Goal: Information Seeking & Learning: Learn about a topic

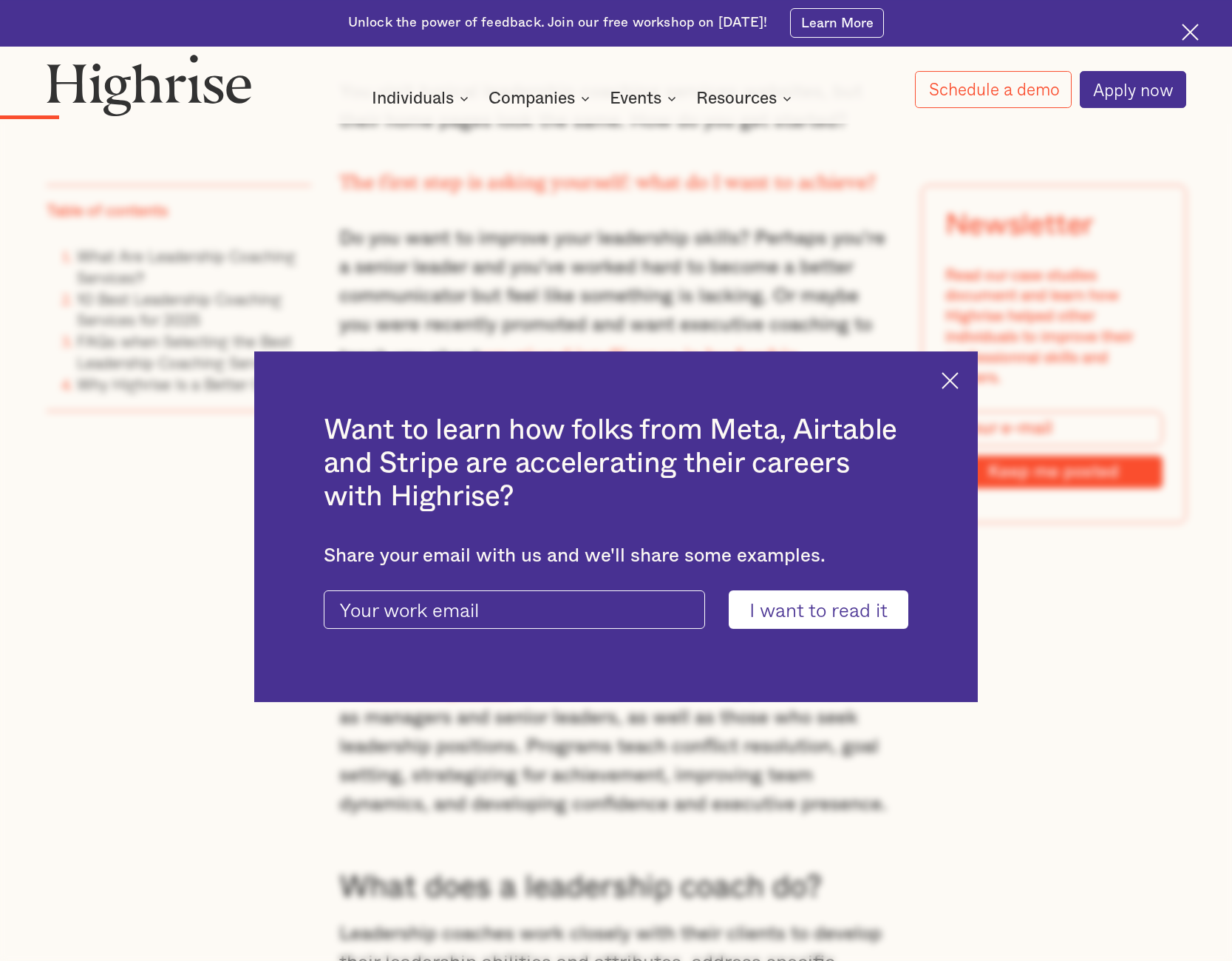
scroll to position [1659, 0]
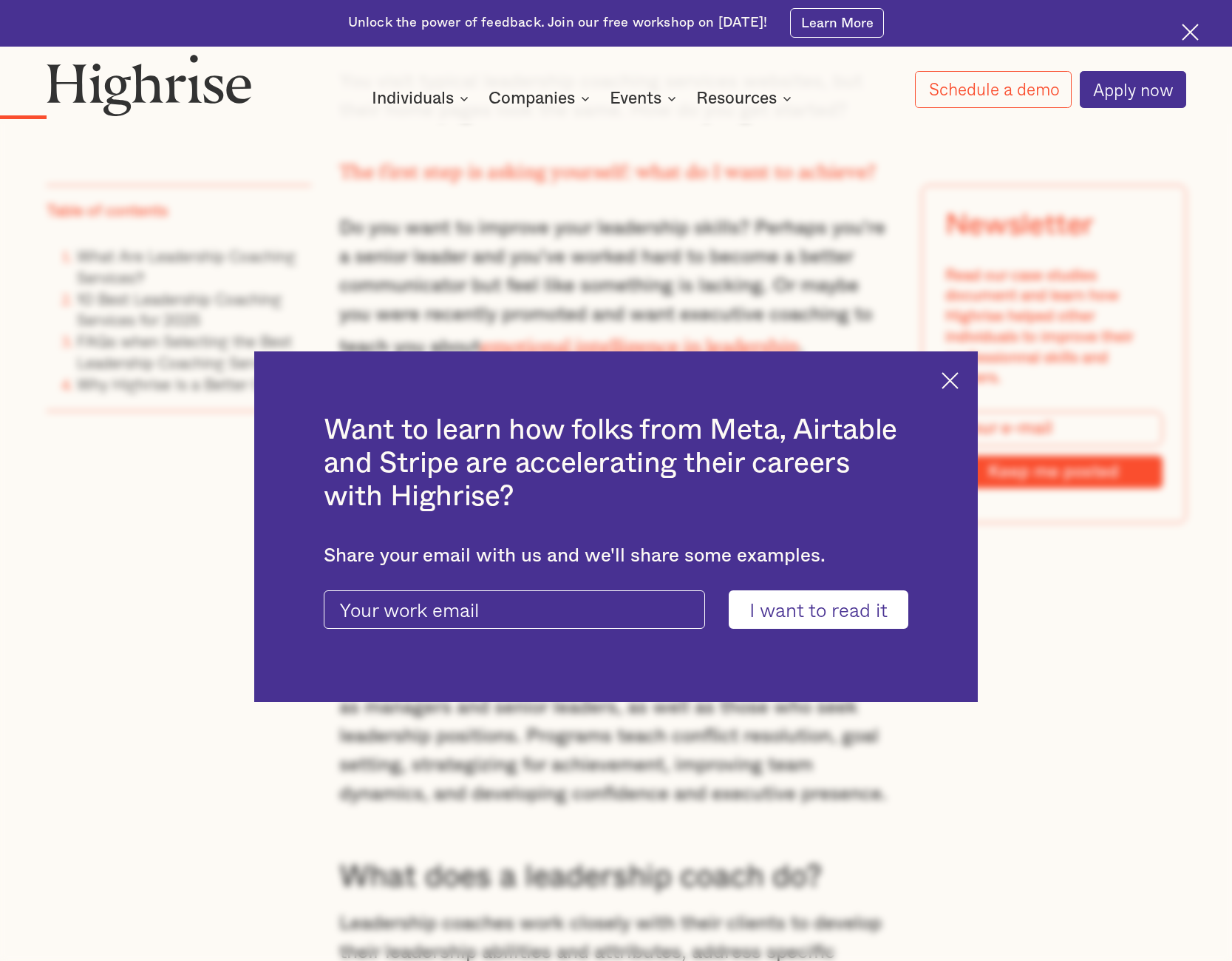
click at [945, 381] on img at bounding box center [950, 380] width 17 height 17
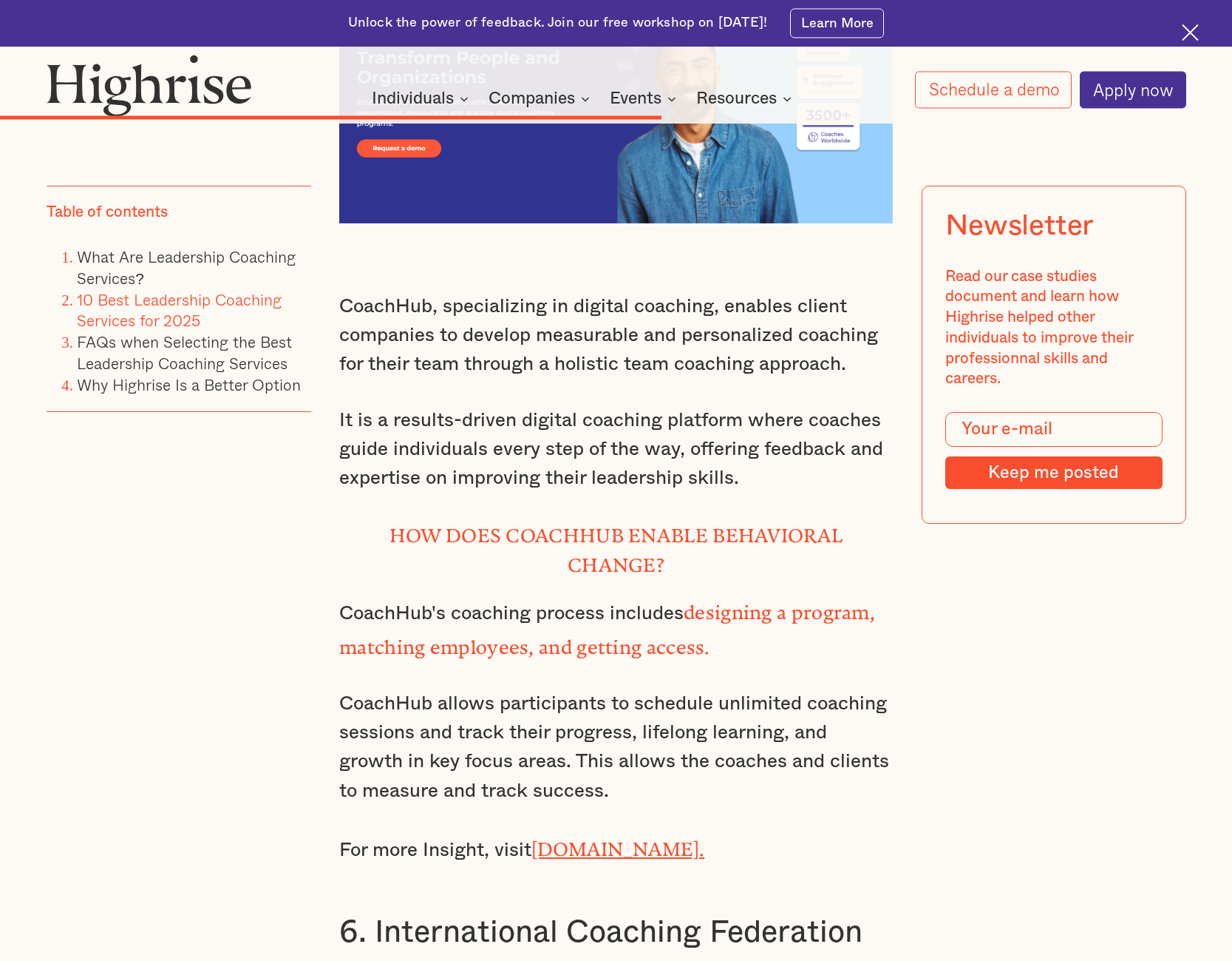
scroll to position [9655, 0]
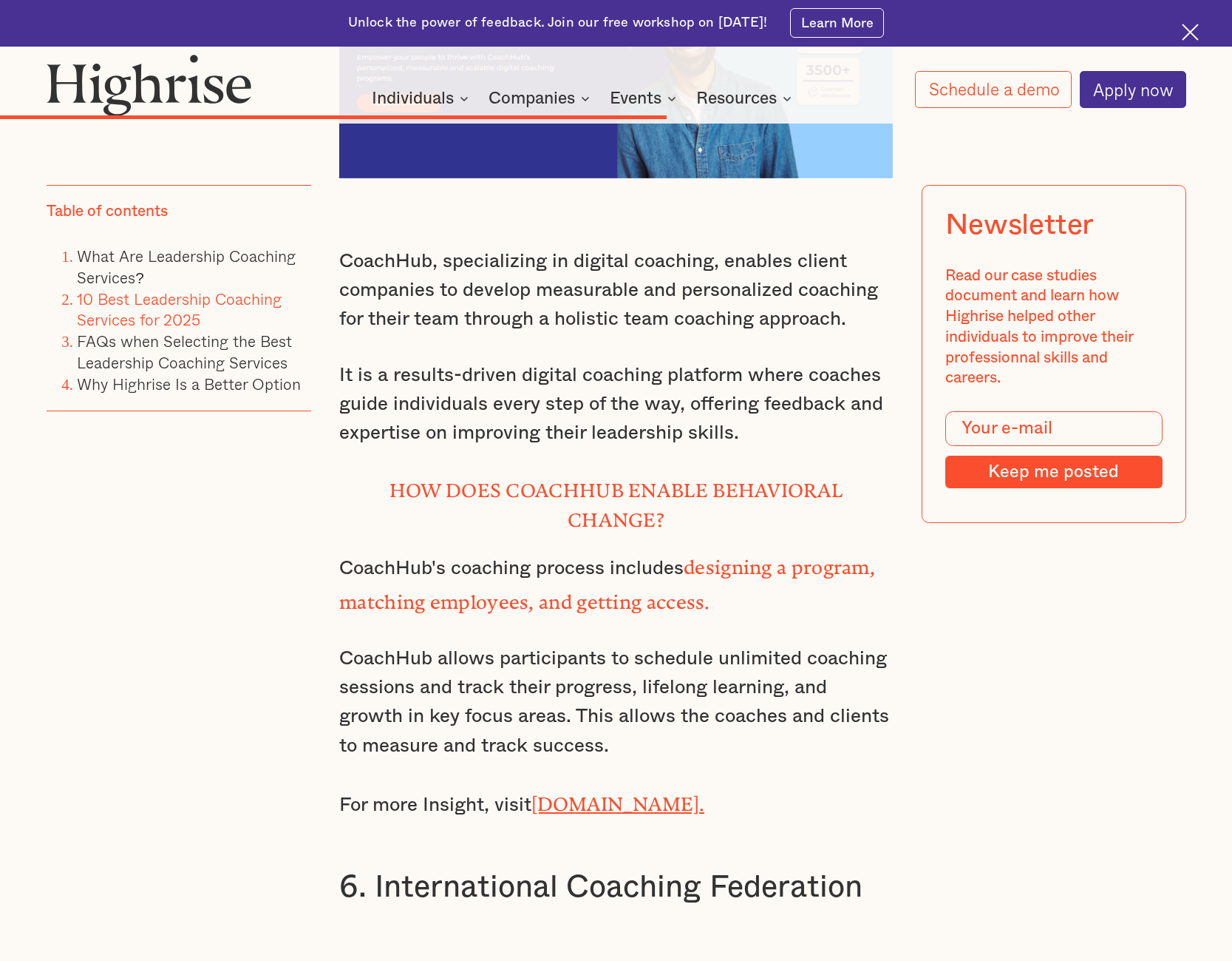
click at [584, 793] on link "CoachHub.com." at bounding box center [618, 798] width 173 height 13
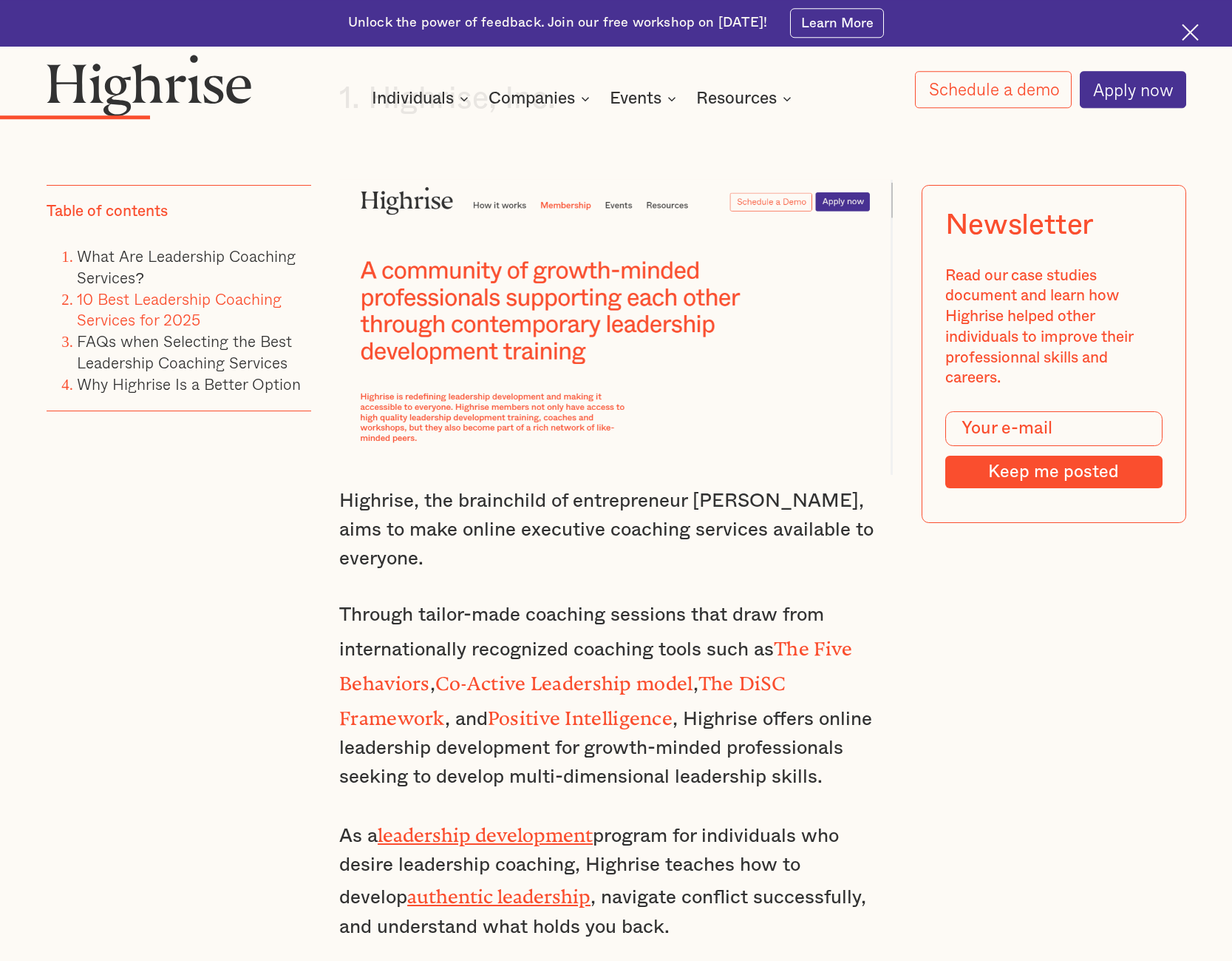
scroll to position [2715, 0]
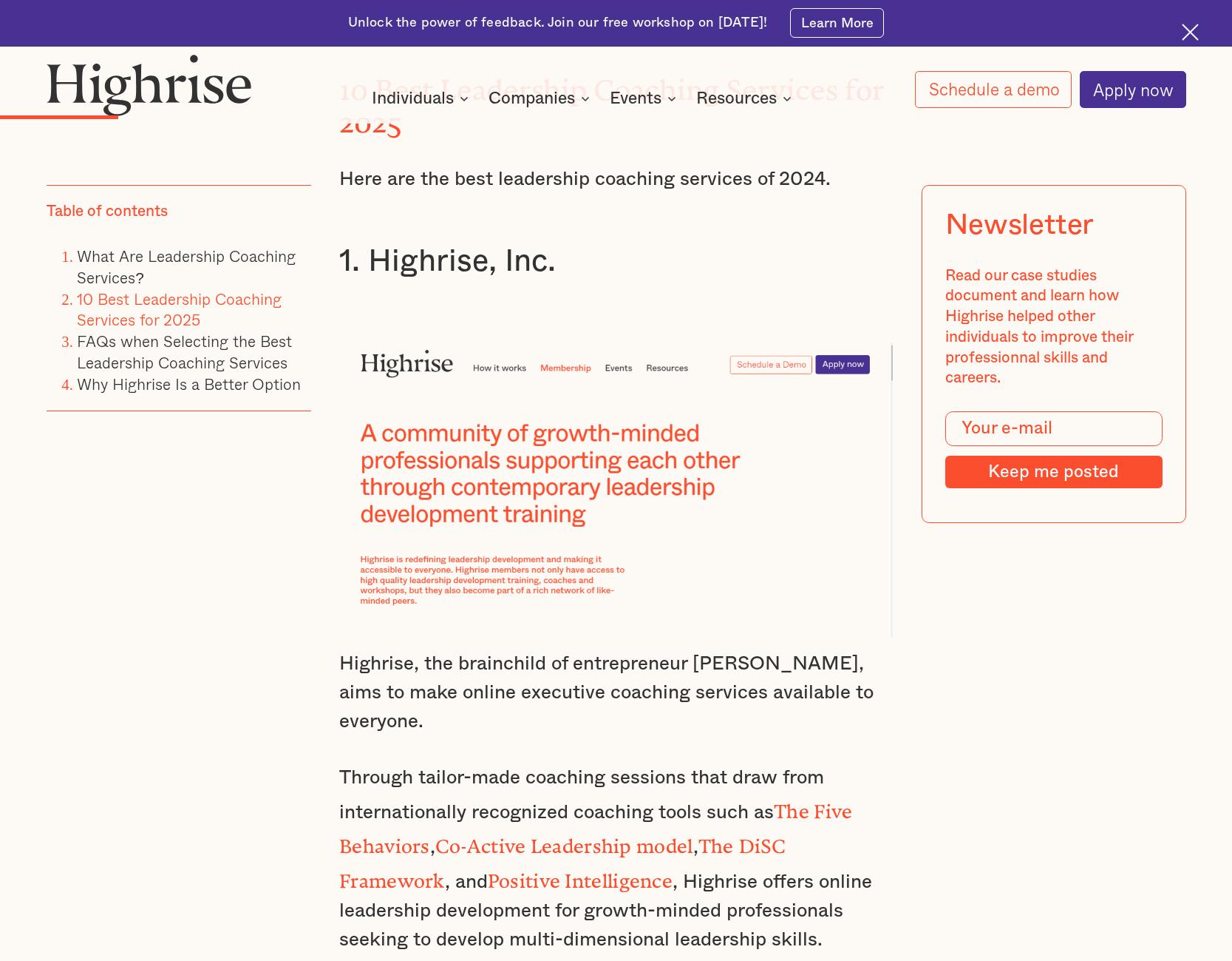
click at [839, 343] on img at bounding box center [616, 490] width 553 height 295
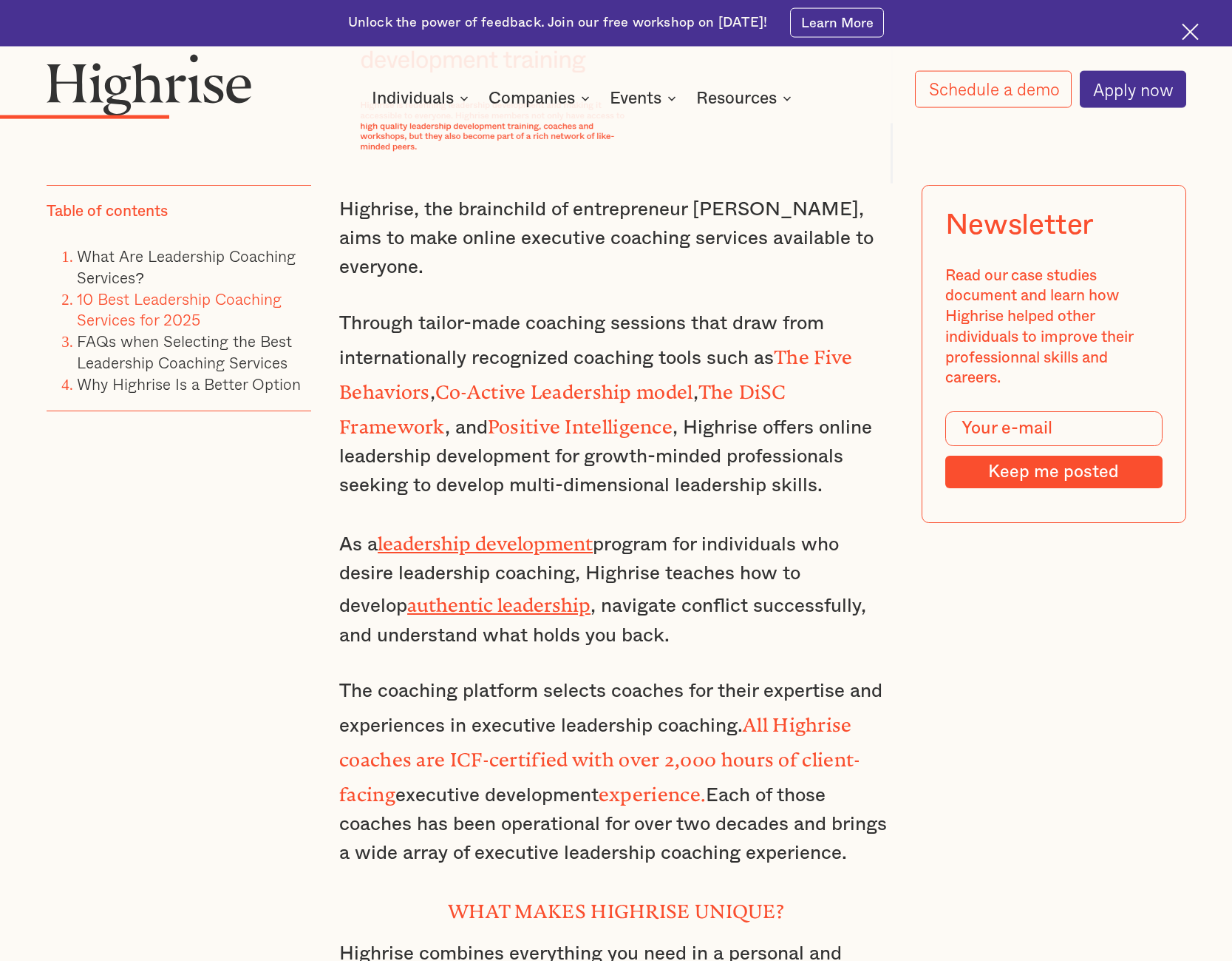
scroll to position [3168, 0]
click at [454, 534] on link "leadership development" at bounding box center [486, 540] width 215 height 13
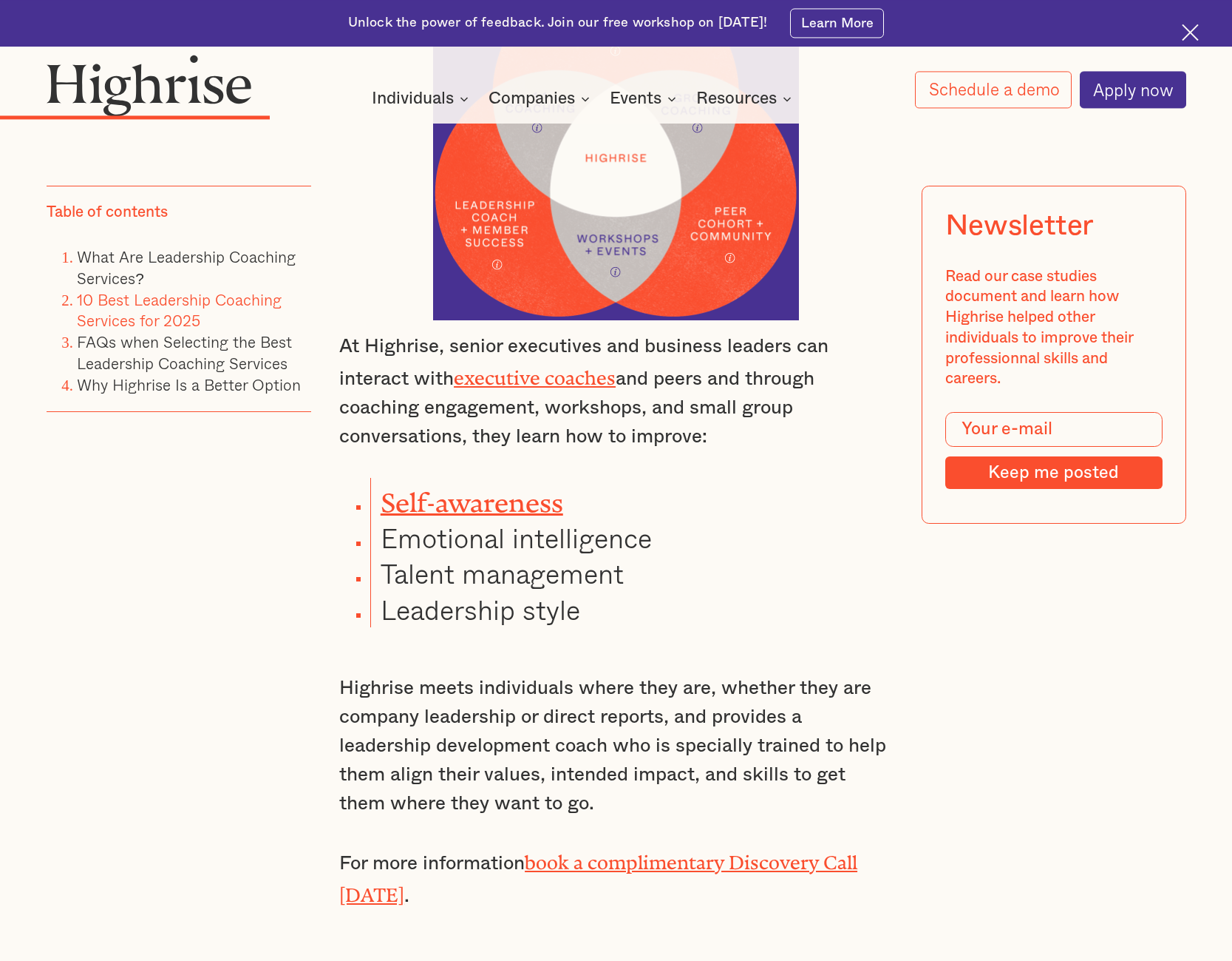
scroll to position [4526, 0]
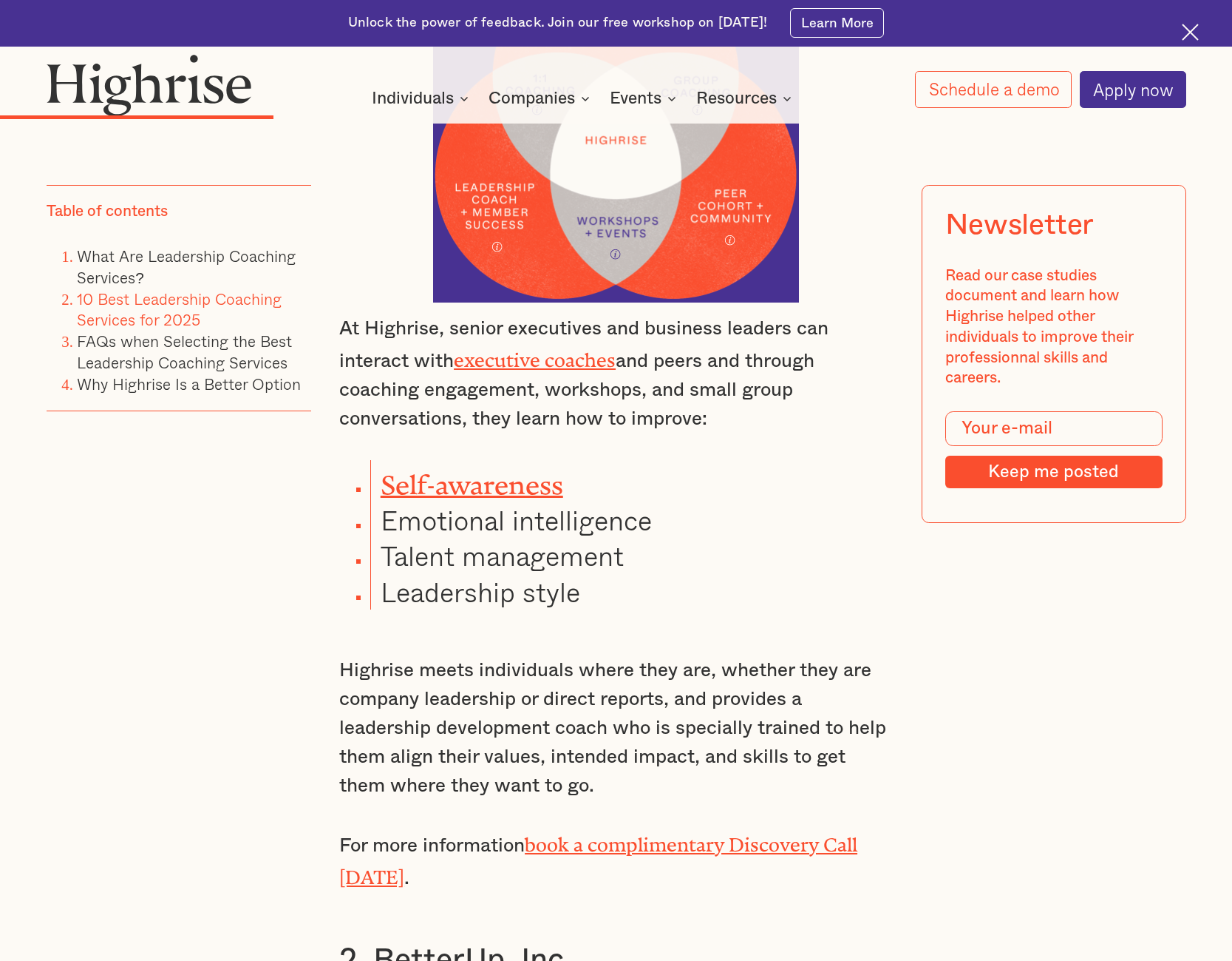
click at [512, 349] on link "executive coaches" at bounding box center [535, 355] width 162 height 13
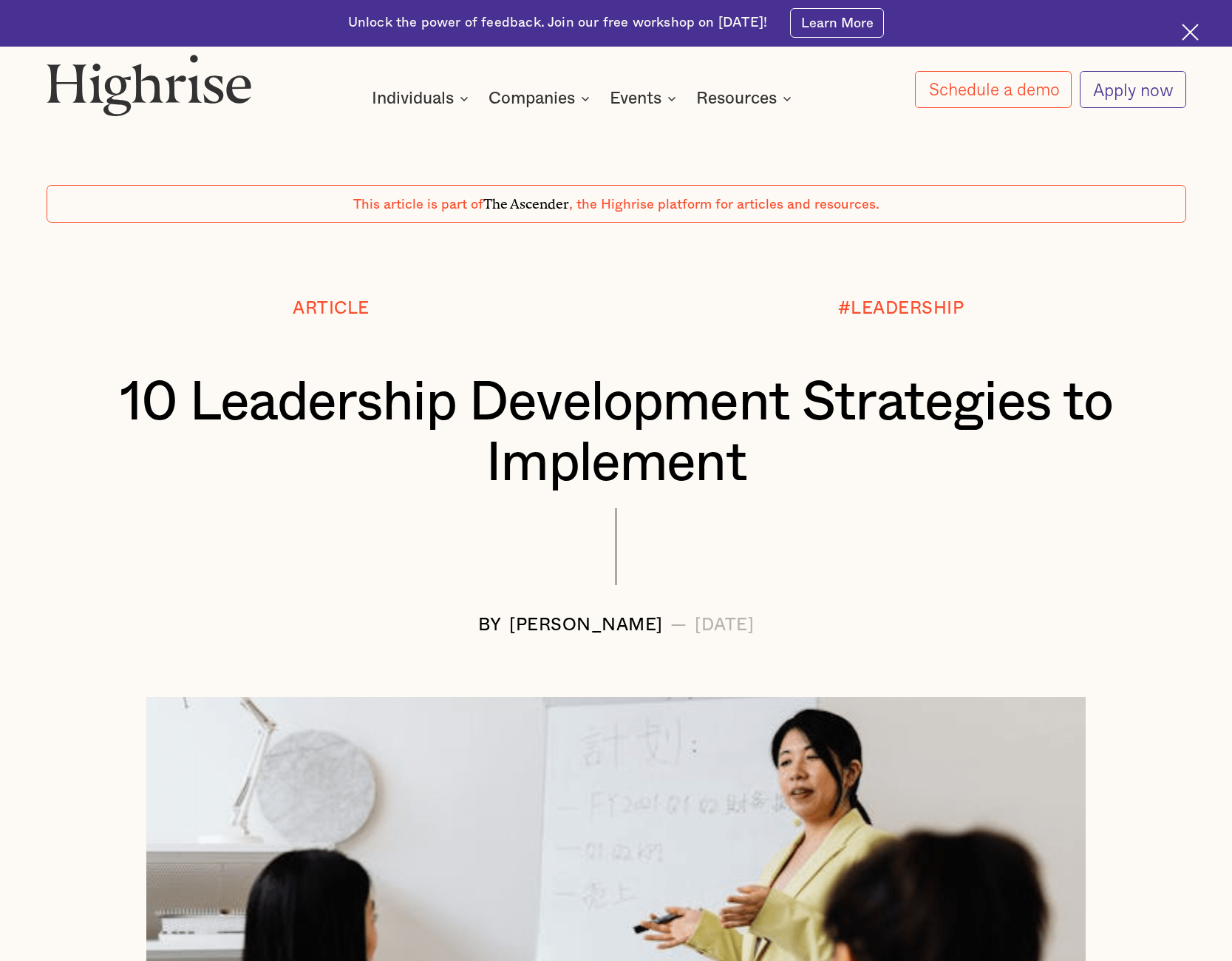
click at [1130, 94] on link "Apply now" at bounding box center [1133, 89] width 107 height 38
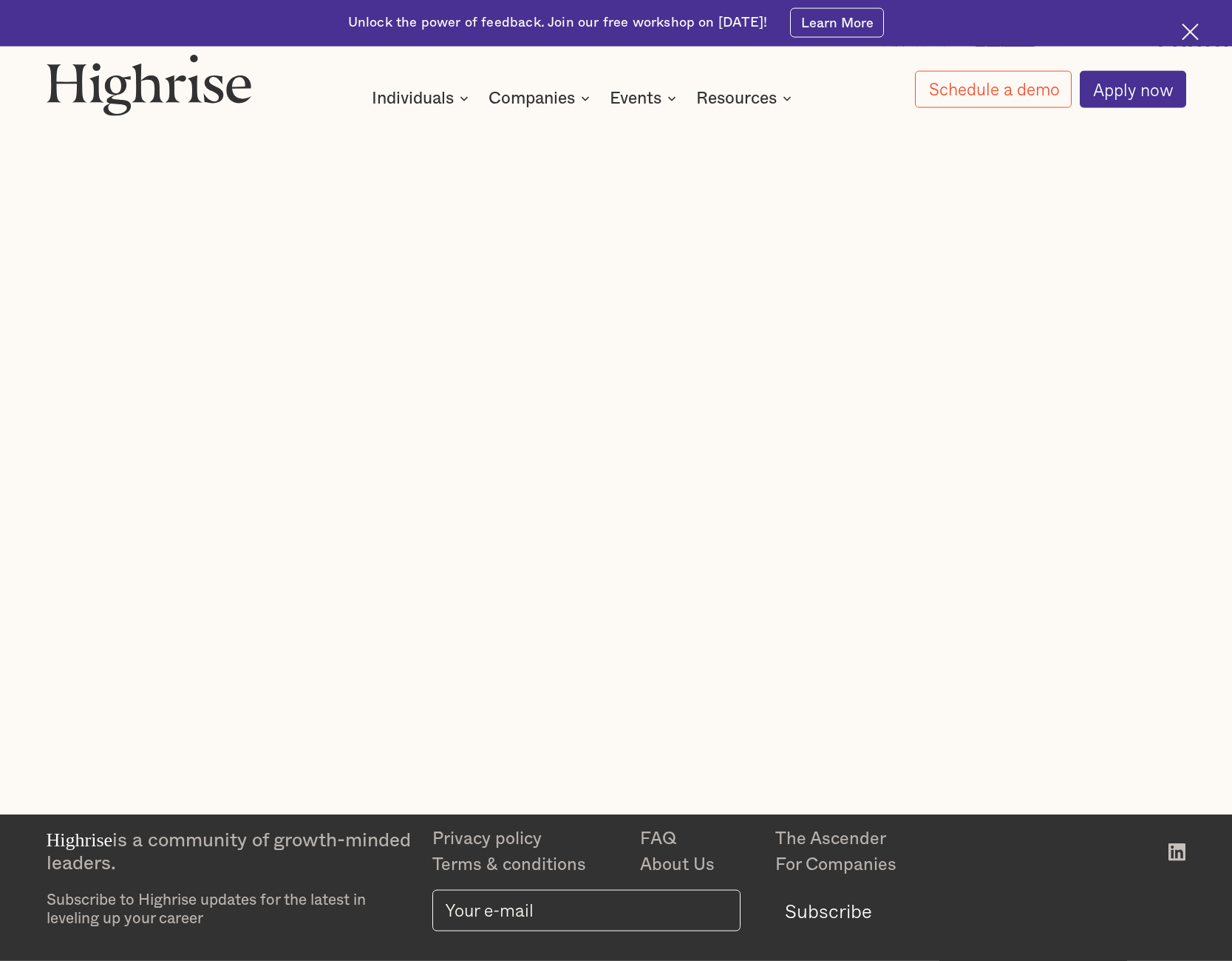
scroll to position [151, 0]
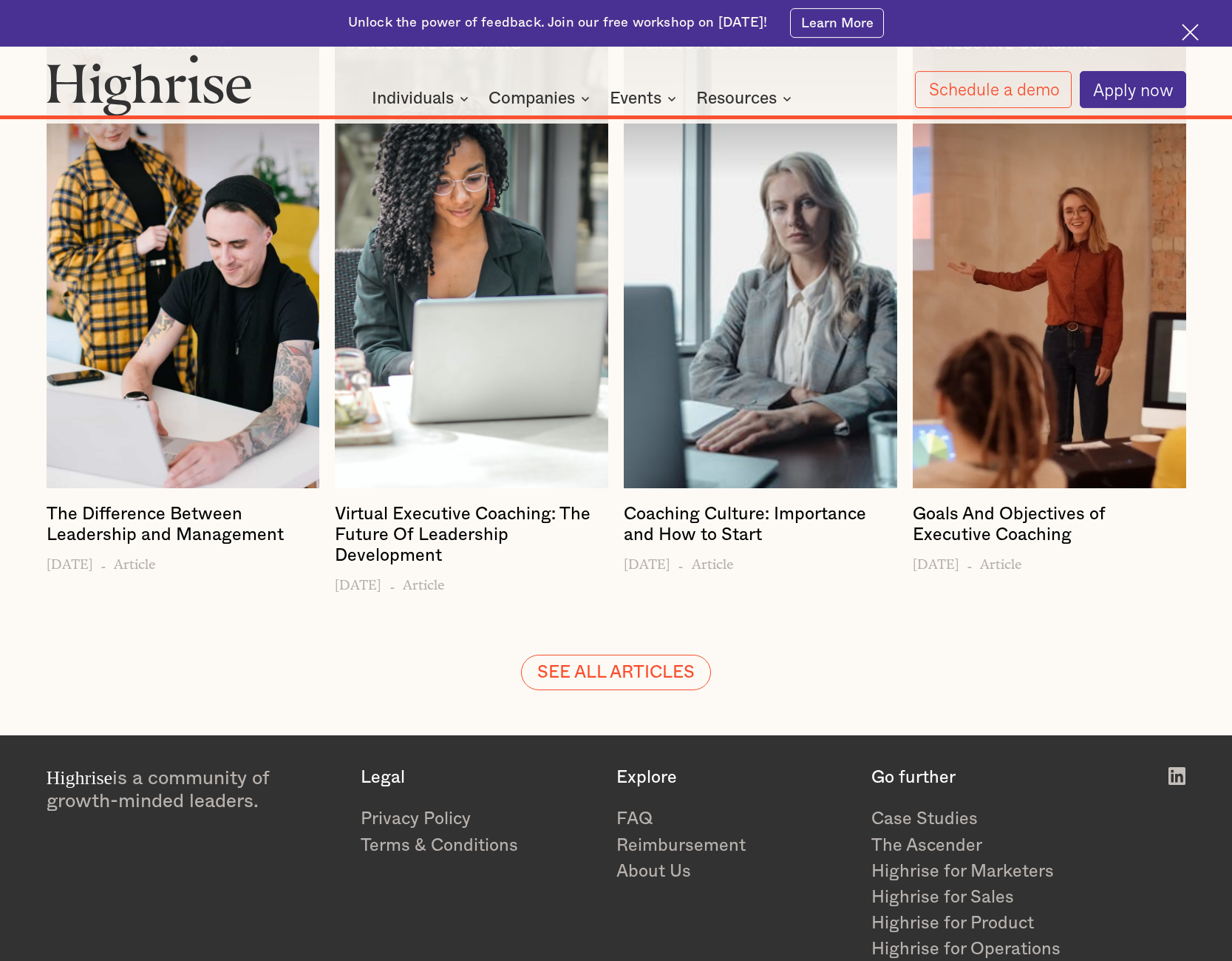
scroll to position [15597, 0]
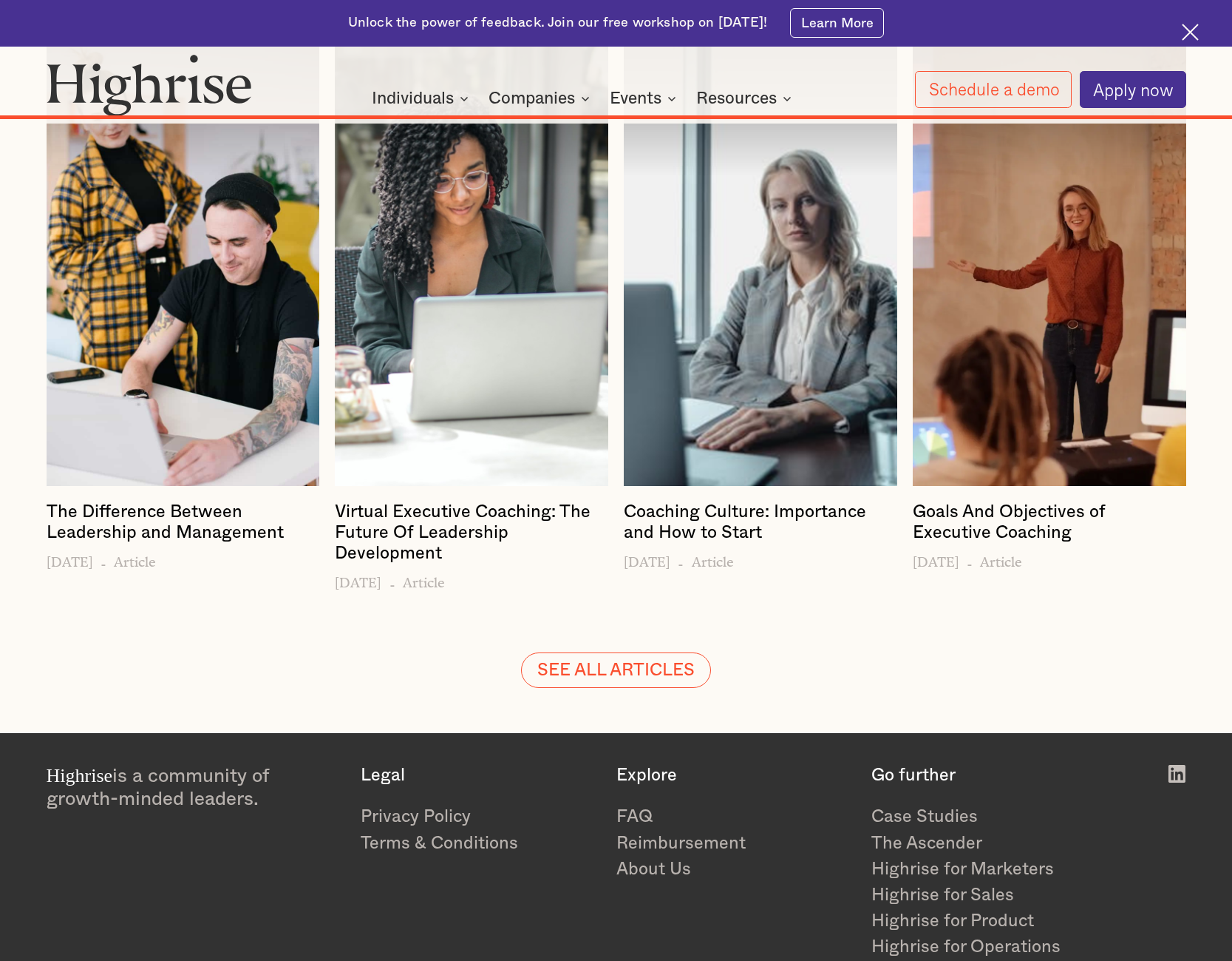
click at [1192, 31] on img at bounding box center [1190, 31] width 17 height 17
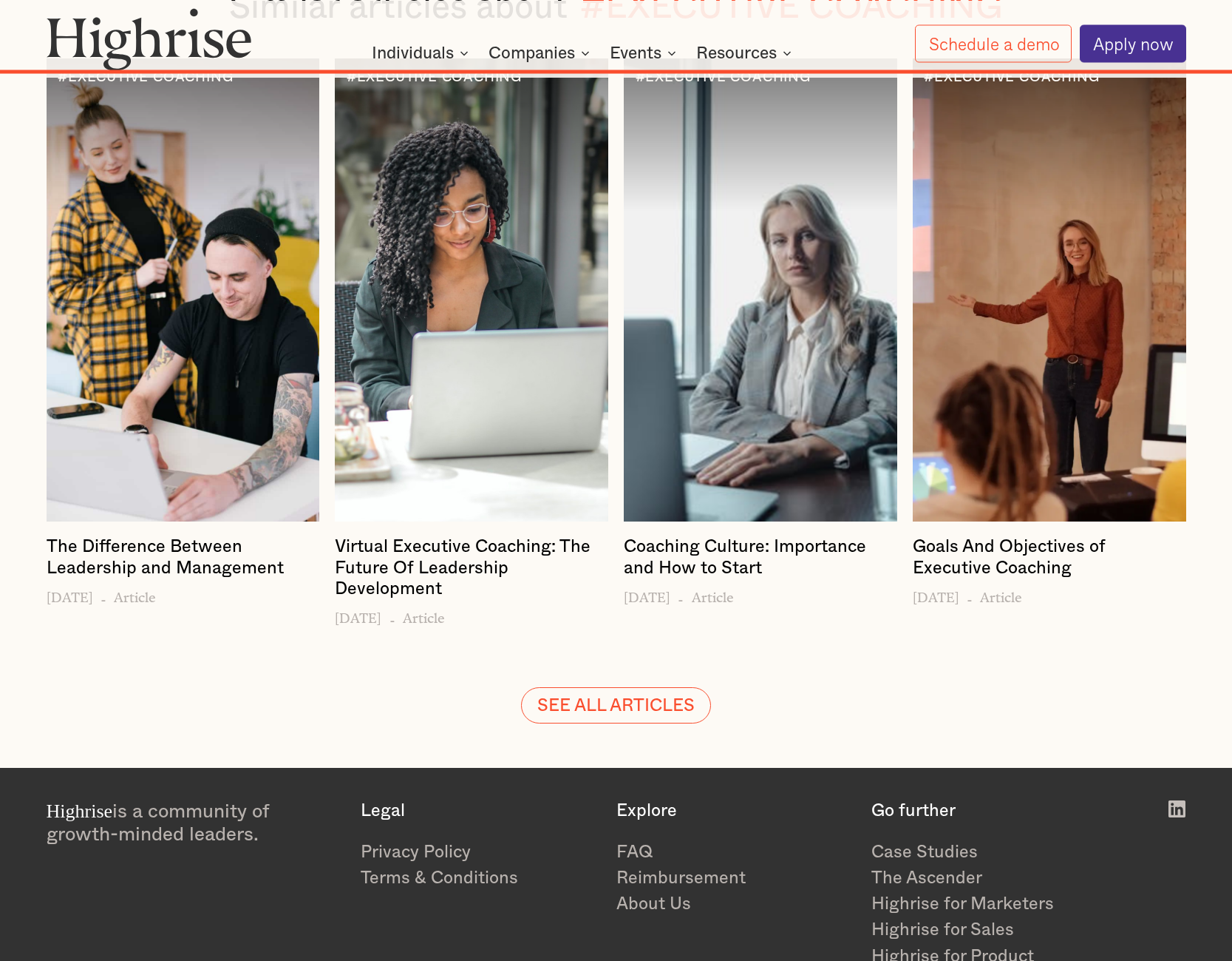
scroll to position [15551, 0]
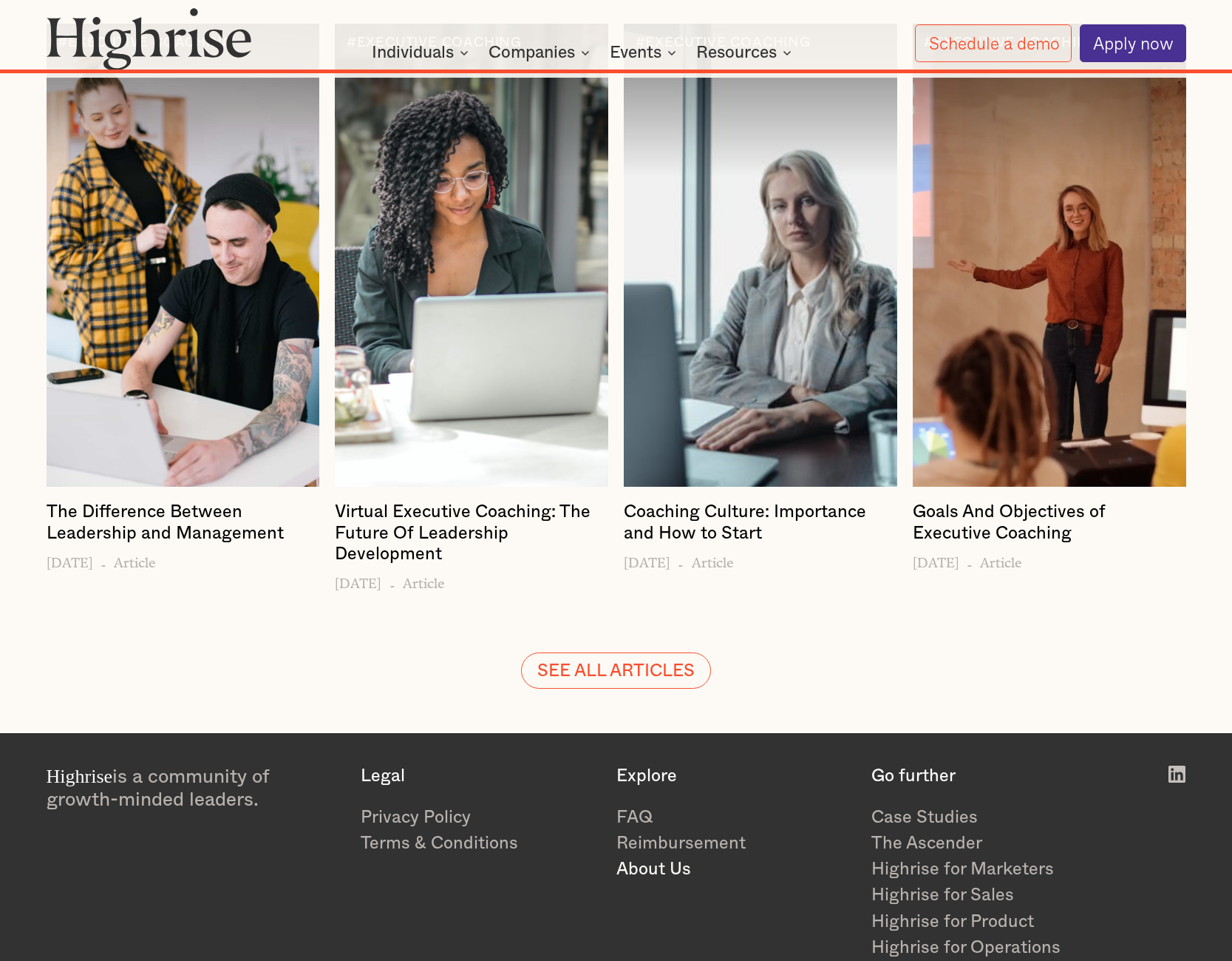
click at [664, 856] on link "About Us" at bounding box center [735, 869] width 237 height 25
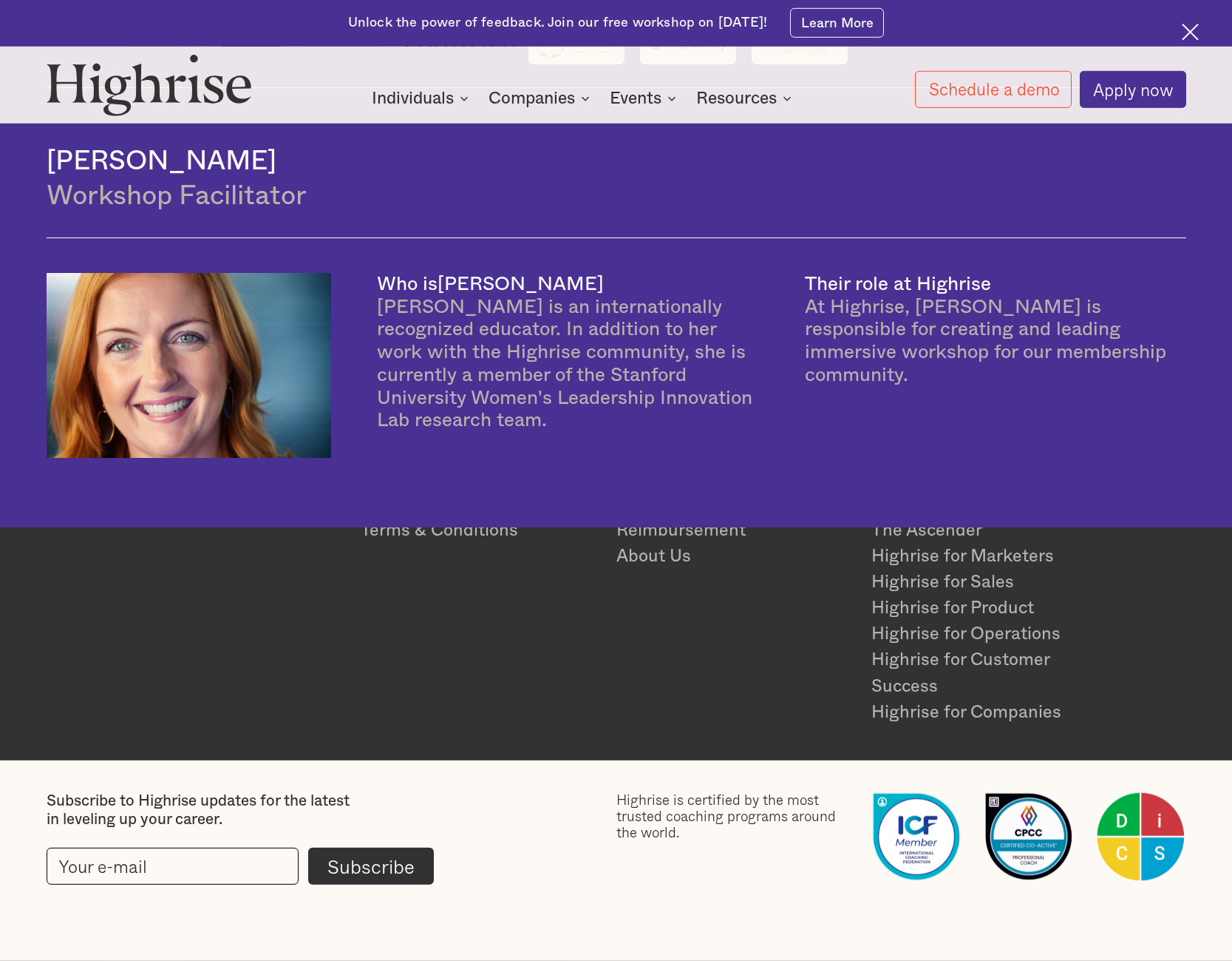
scroll to position [3858, 0]
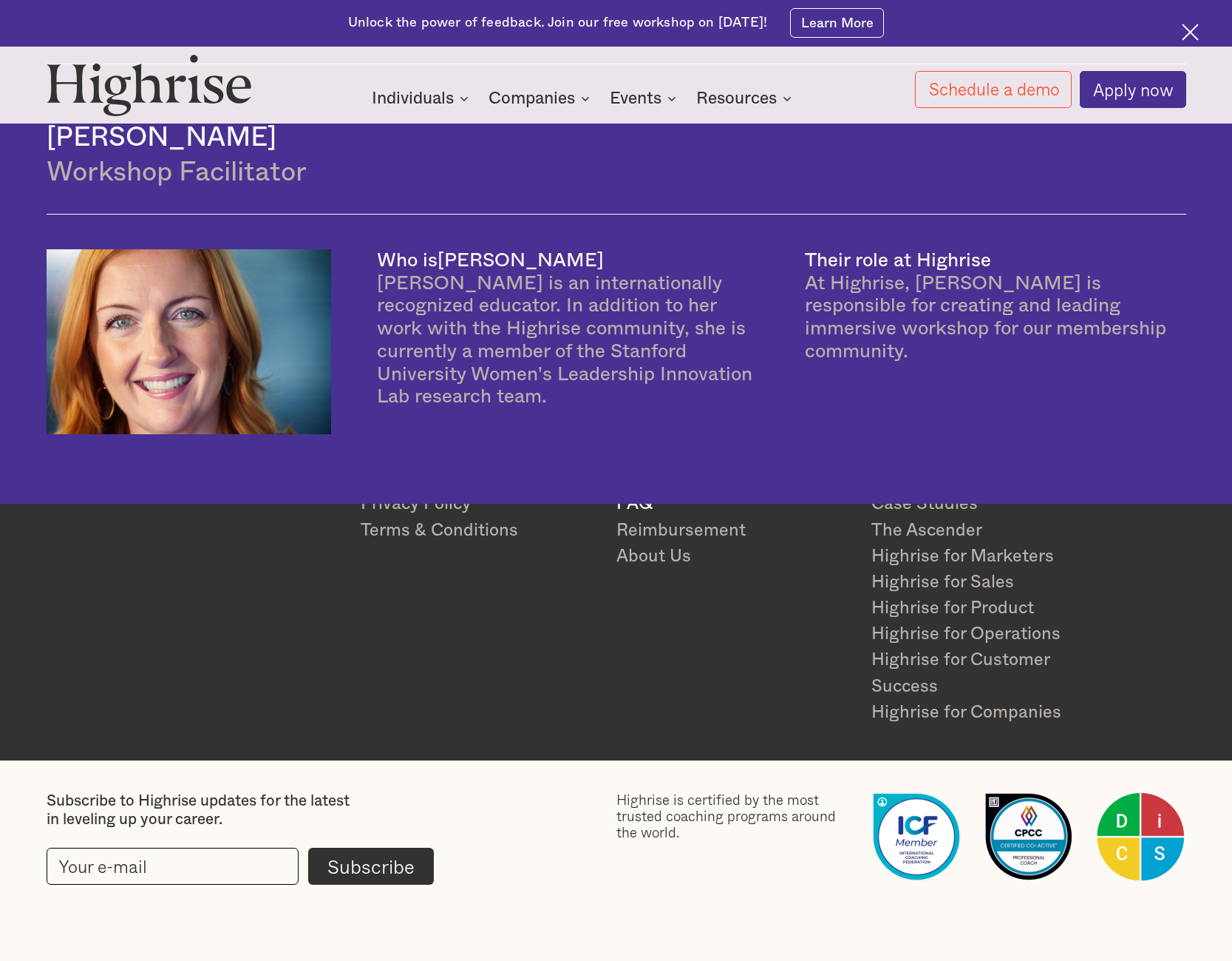
click at [629, 505] on link "FAQ" at bounding box center [735, 504] width 237 height 25
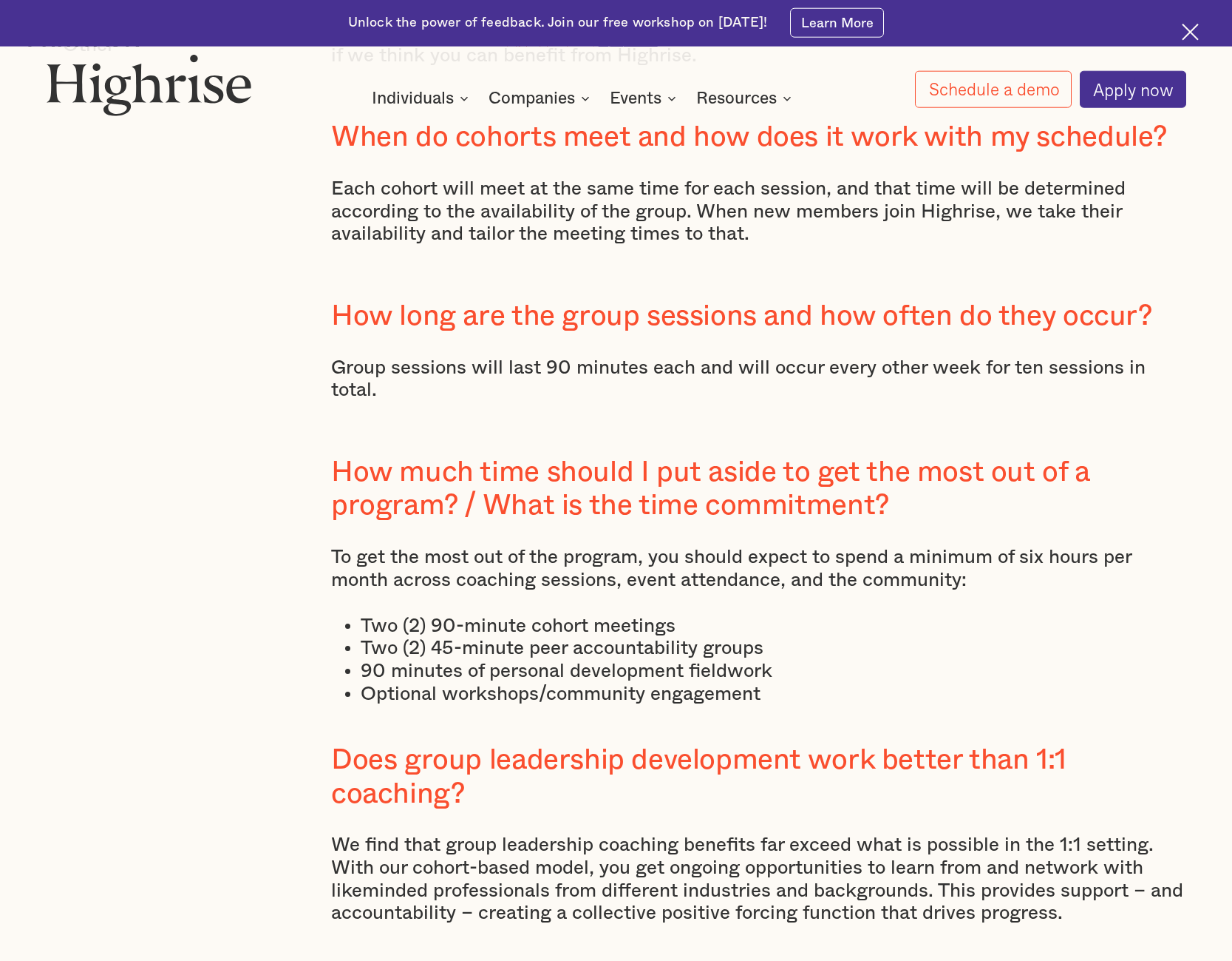
scroll to position [603, 0]
